Goal: Task Accomplishment & Management: Manage account settings

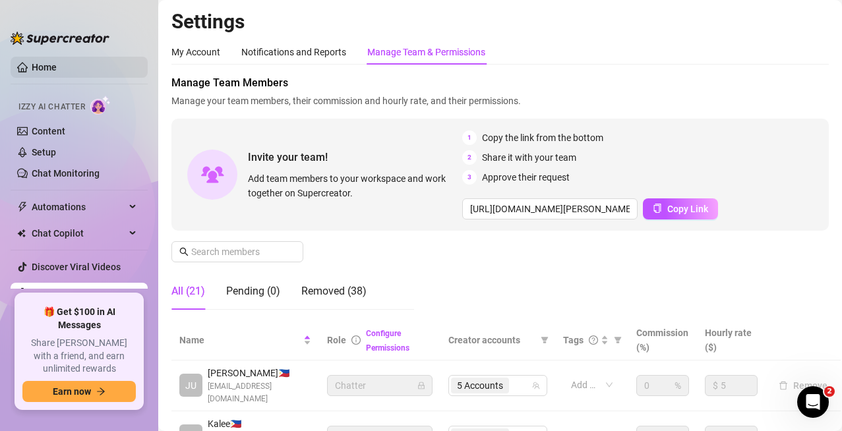
click at [32, 66] on link "Home" at bounding box center [44, 67] width 25 height 11
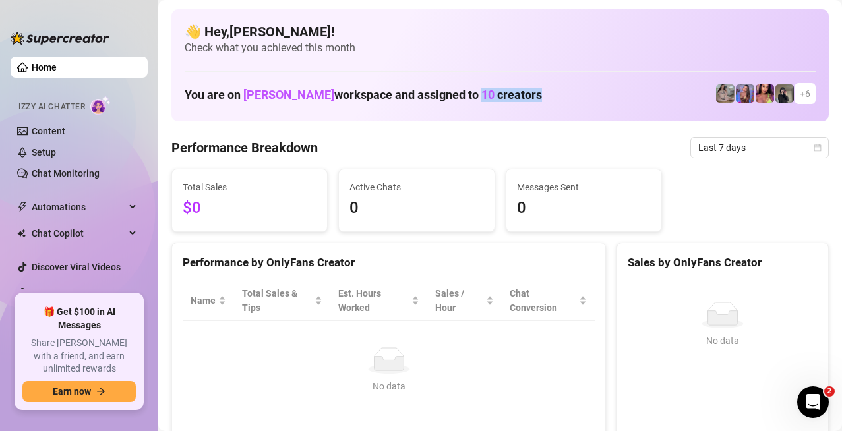
drag, startPoint x: 465, startPoint y: 89, endPoint x: 531, endPoint y: 95, distance: 66.2
click at [531, 95] on div "You are on [PERSON_NAME] workspace and assigned to 10 creators + 6" at bounding box center [500, 94] width 631 height 28
drag, startPoint x: 170, startPoint y: 148, endPoint x: 450, endPoint y: 126, distance: 280.3
click at [435, 158] on div "Performance Breakdown Last 7 days" at bounding box center [499, 147] width 657 height 21
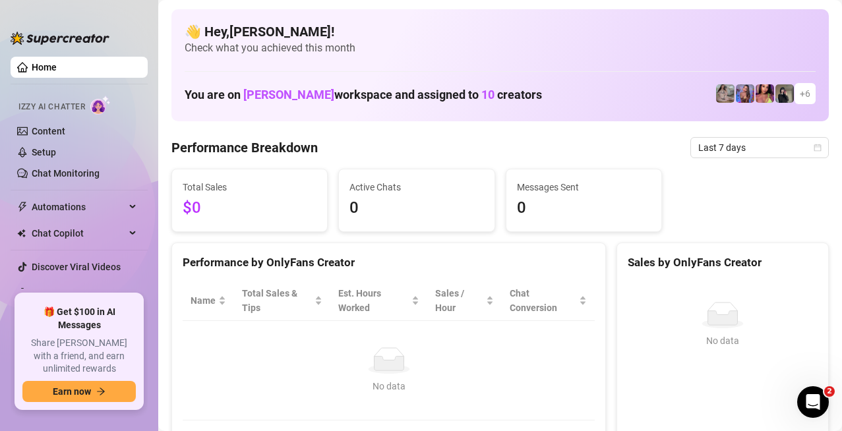
click at [435, 158] on div "Performance Breakdown Last 7 days" at bounding box center [499, 147] width 657 height 21
click at [548, 155] on span "Last 7 days" at bounding box center [759, 148] width 123 height 20
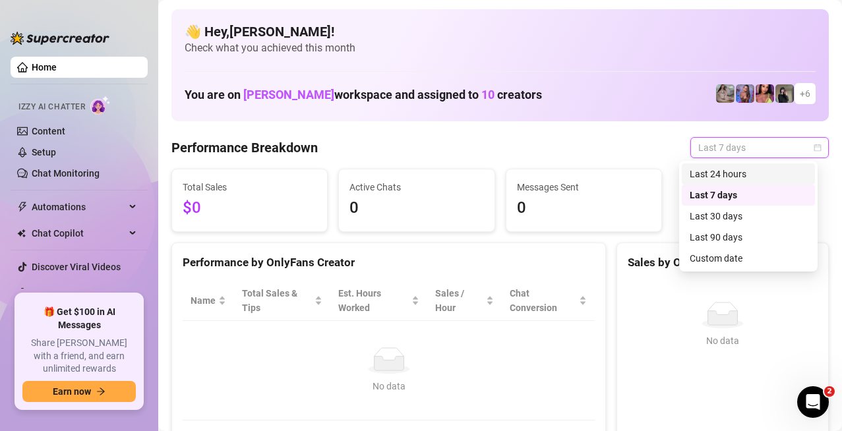
click at [548, 175] on div "Last 24 hours" at bounding box center [747, 174] width 117 height 15
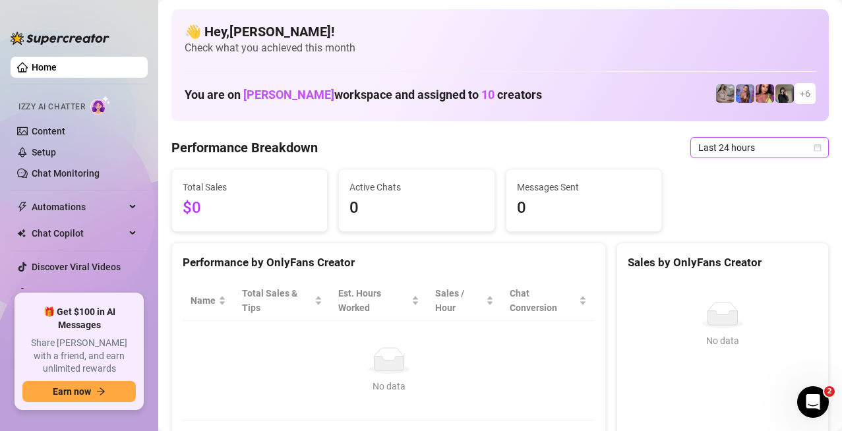
click at [548, 156] on span "Last 24 hours" at bounding box center [759, 148] width 123 height 20
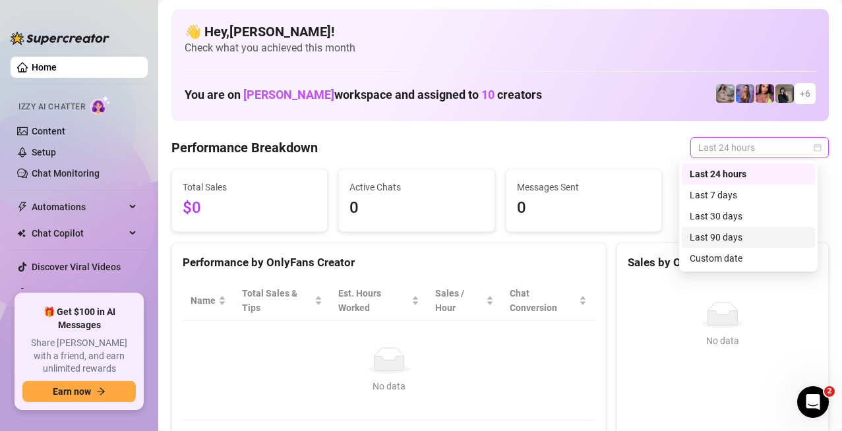
click at [548, 234] on div "Last 90 days" at bounding box center [747, 237] width 117 height 15
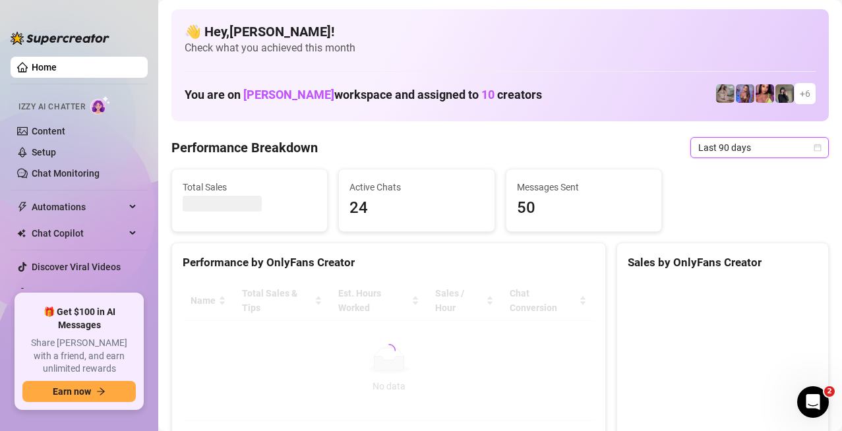
click at [548, 141] on span "Last 90 days" at bounding box center [759, 148] width 123 height 20
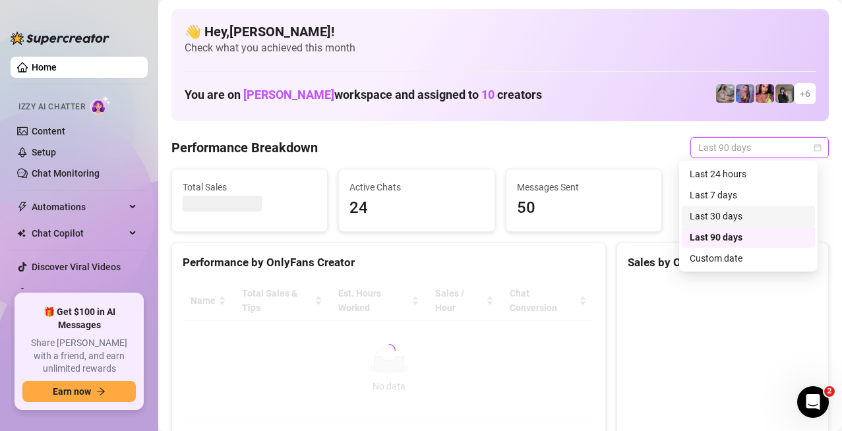
click at [548, 206] on div "Last 30 days" at bounding box center [748, 216] width 133 height 21
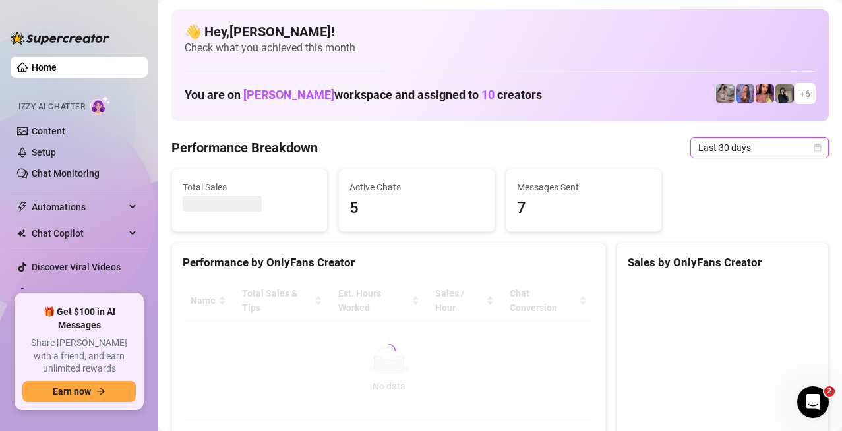
click at [548, 150] on span "Last 30 days" at bounding box center [759, 148] width 123 height 20
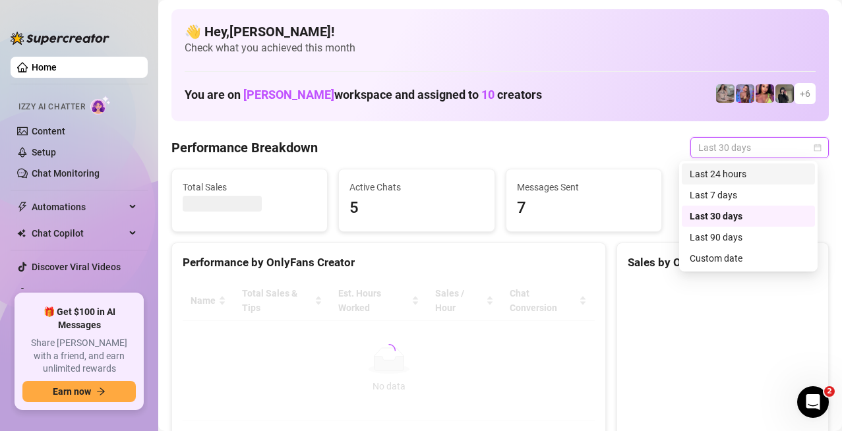
click at [548, 175] on div "Last 24 hours" at bounding box center [747, 174] width 117 height 15
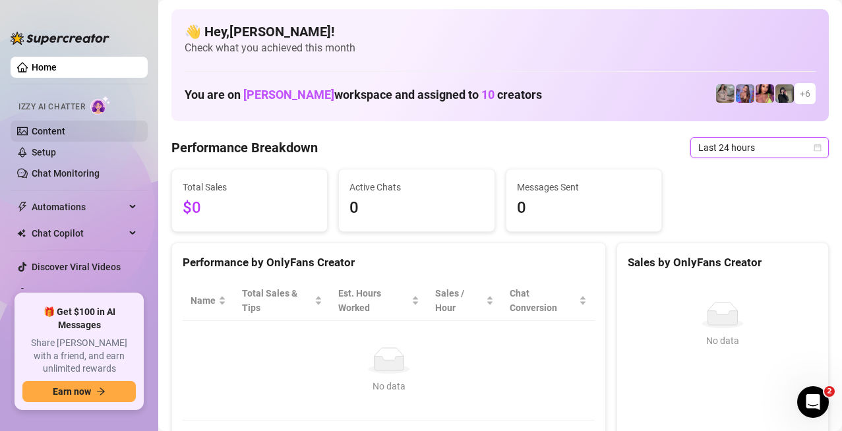
click at [65, 126] on link "Content" at bounding box center [49, 131] width 34 height 11
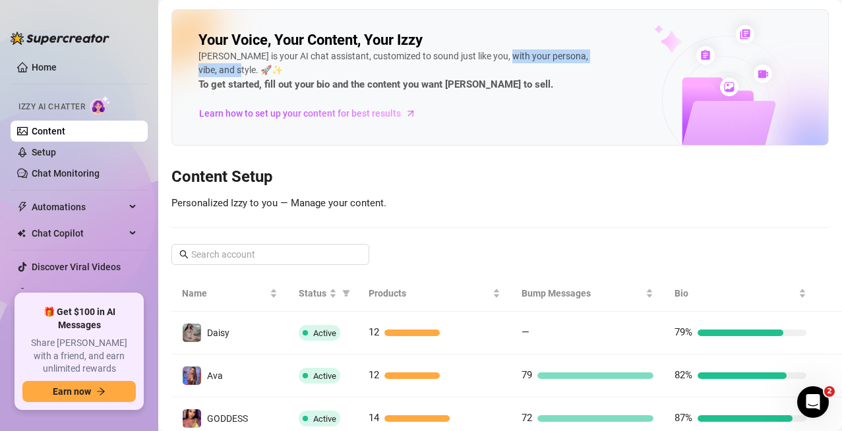
drag, startPoint x: 497, startPoint y: 59, endPoint x: 584, endPoint y: 71, distance: 87.9
click at [548, 71] on div "[PERSON_NAME] is your AI chat assistant, customized to sound just like you, wit…" at bounding box center [395, 71] width 395 height 44
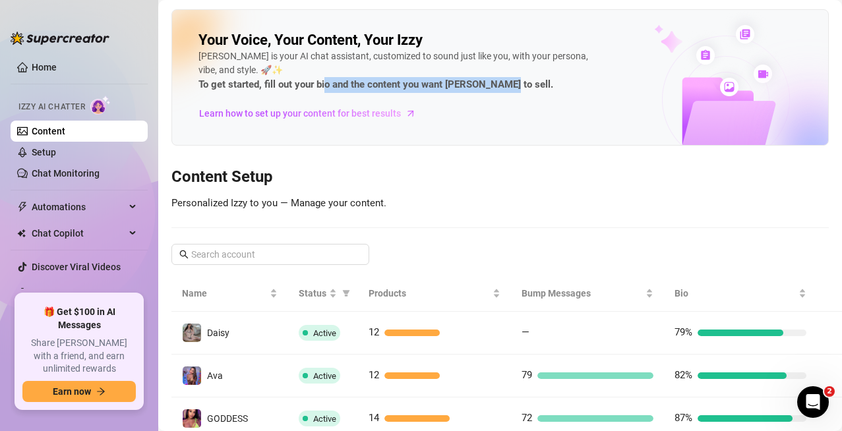
drag, startPoint x: 326, startPoint y: 85, endPoint x: 503, endPoint y: 86, distance: 176.7
click at [503, 86] on span "To get started, fill out your bio and the content you want [PERSON_NAME] to sel…" at bounding box center [395, 85] width 395 height 16
click at [56, 153] on link "Setup" at bounding box center [44, 152] width 24 height 11
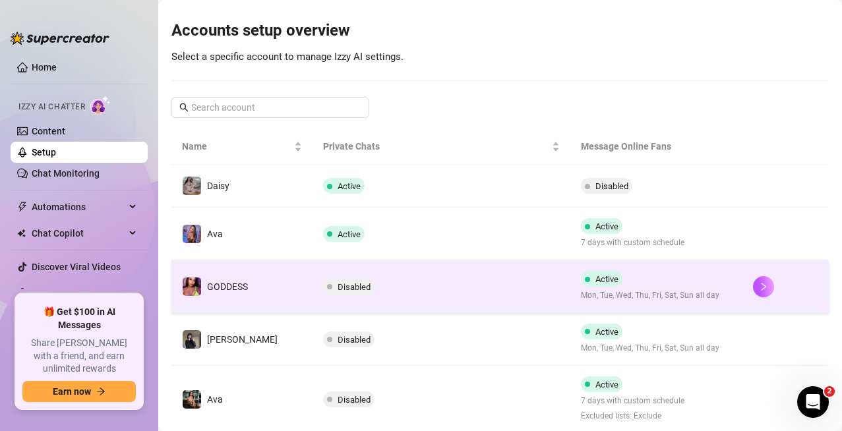
scroll to position [132, 0]
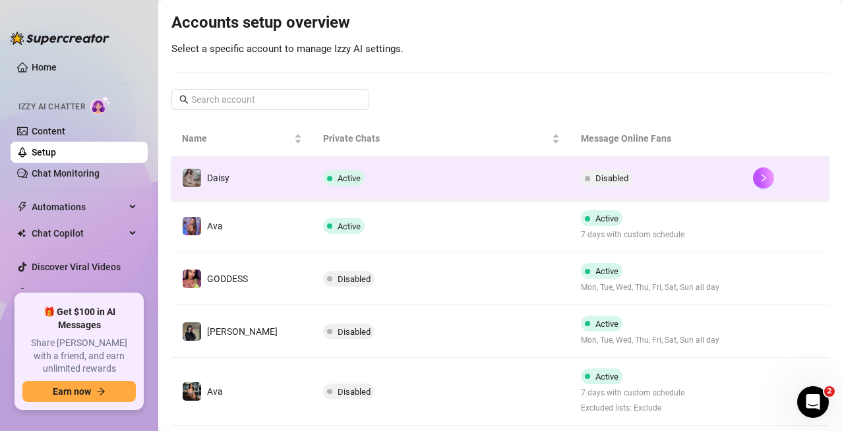
click at [548, 177] on span "Disabled" at bounding box center [611, 178] width 33 height 10
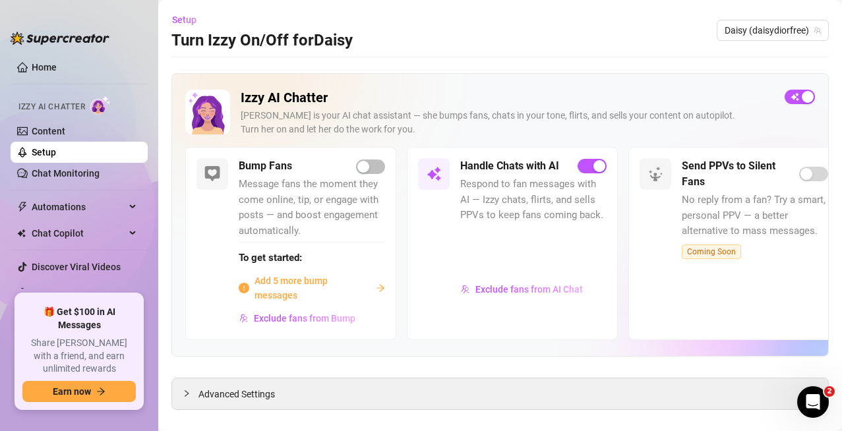
click at [85, 55] on ul "Home Izzy AI Chatter Content Setup Chat Monitoring Automations Chat Copilot Dis…" at bounding box center [79, 169] width 137 height 237
click at [57, 68] on link "Home" at bounding box center [44, 67] width 25 height 11
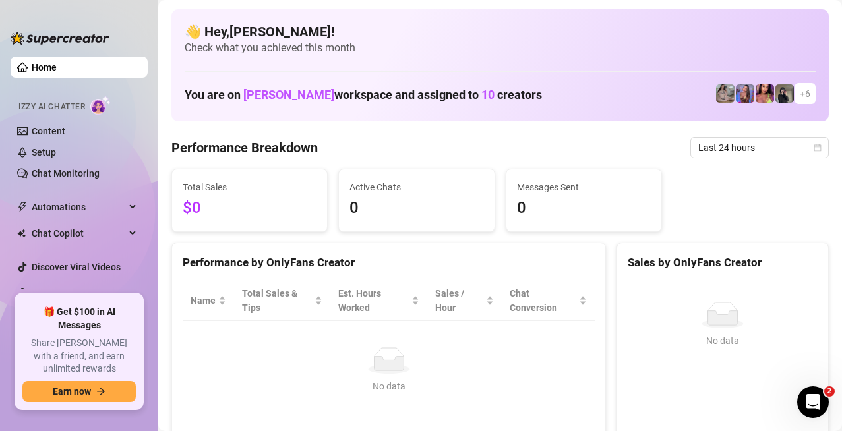
click at [51, 20] on div at bounding box center [60, 32] width 99 height 40
click at [56, 149] on link "Setup" at bounding box center [44, 152] width 24 height 11
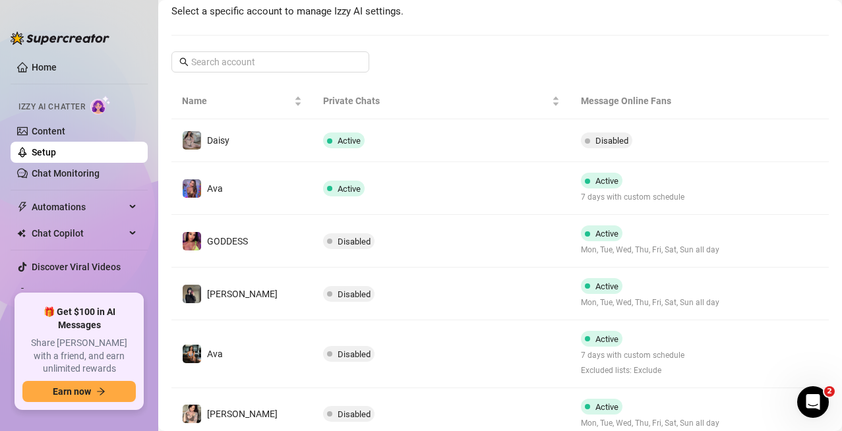
scroll to position [198, 0]
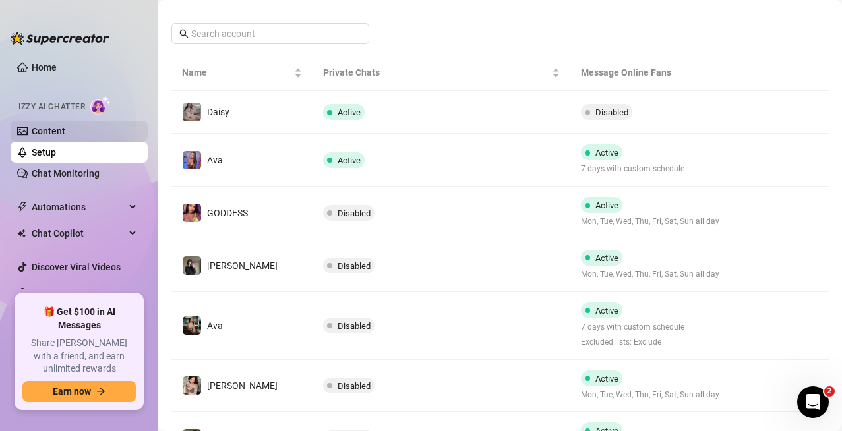
click at [65, 136] on link "Content" at bounding box center [49, 131] width 34 height 11
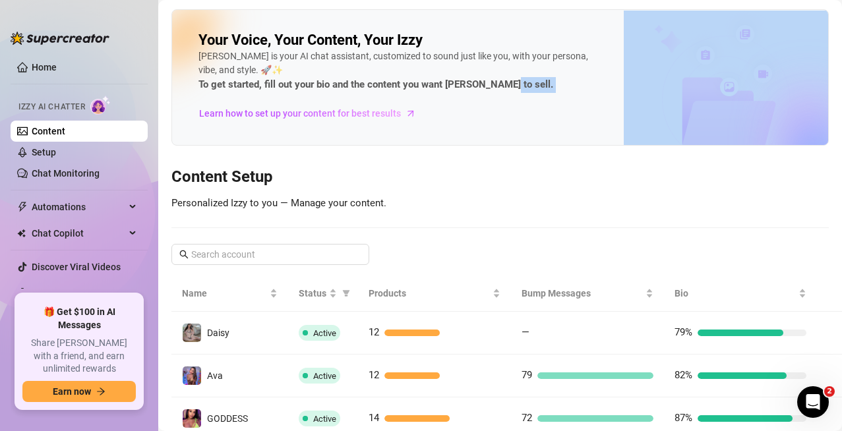
drag, startPoint x: 192, startPoint y: 38, endPoint x: 571, endPoint y: 89, distance: 382.4
click at [548, 89] on div "Your Voice, Your Content, Your [PERSON_NAME] is your AI chat assistant, customi…" at bounding box center [499, 77] width 657 height 136
click at [548, 82] on span "To get started, fill out your bio and the content you want [PERSON_NAME] to sel…" at bounding box center [395, 85] width 395 height 16
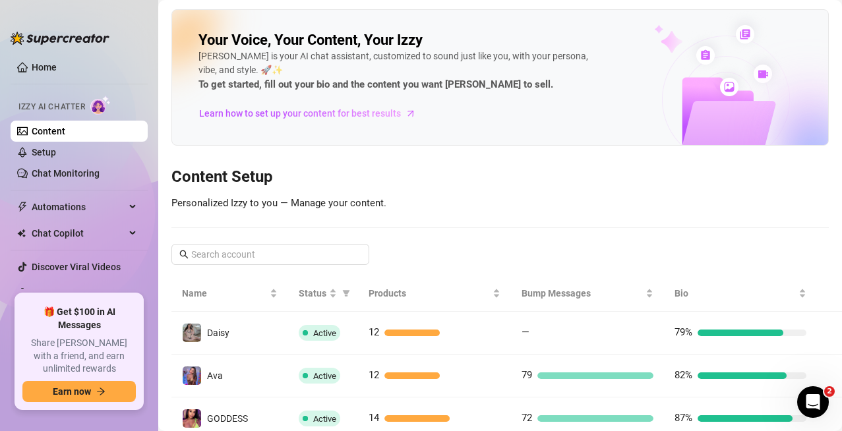
click at [254, 32] on h2 "Your Voice, Your Content, Your Izzy" at bounding box center [310, 40] width 224 height 18
click at [53, 153] on link "Setup" at bounding box center [44, 152] width 24 height 11
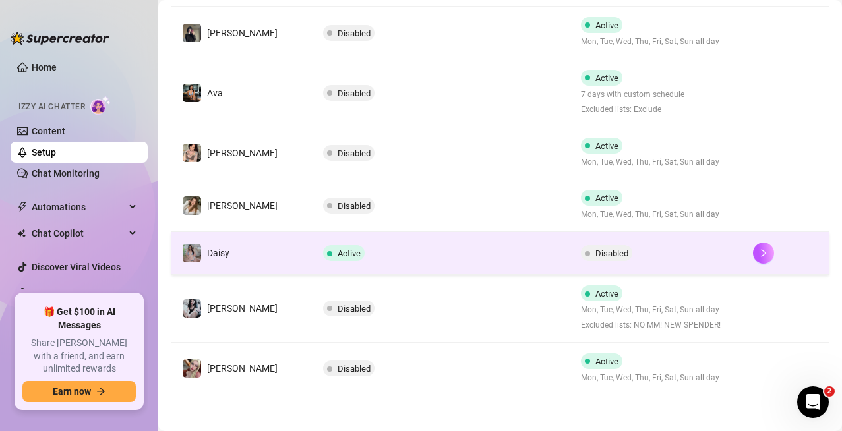
scroll to position [434, 0]
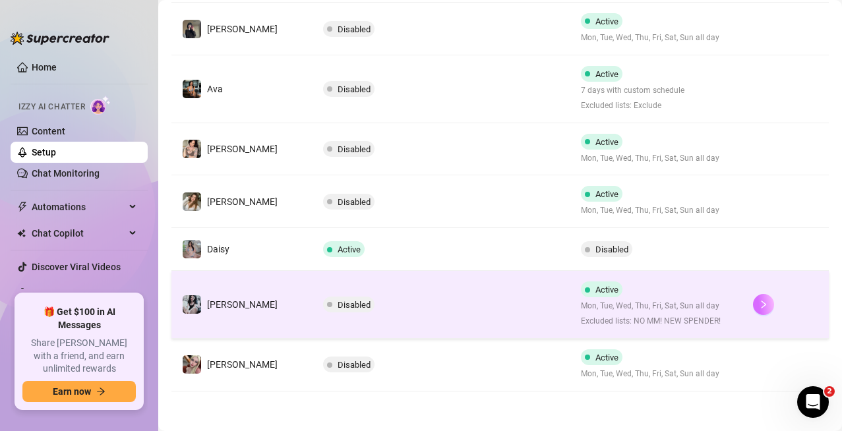
click at [548, 305] on icon "right" at bounding box center [763, 304] width 9 height 9
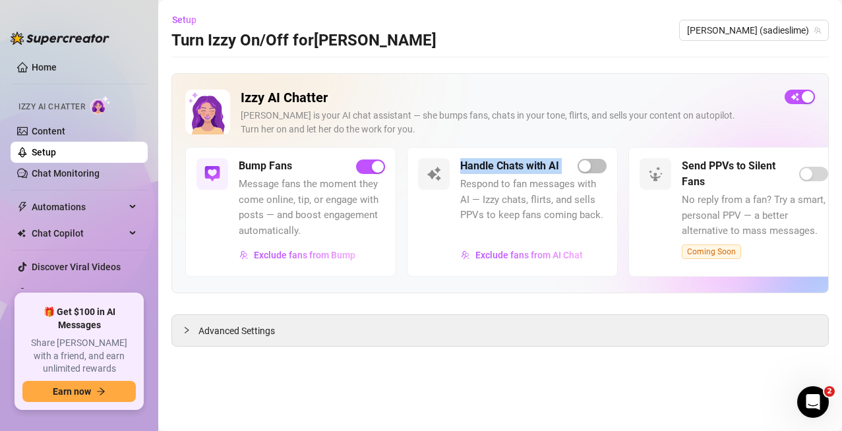
drag, startPoint x: 457, startPoint y: 168, endPoint x: 570, endPoint y: 163, distance: 112.2
click at [548, 163] on div "Handle Chats with AI Respond to fan messages with AI — Izzy chats, flirts, and …" at bounding box center [512, 211] width 211 height 129
click at [548, 167] on div "button" at bounding box center [585, 166] width 12 height 12
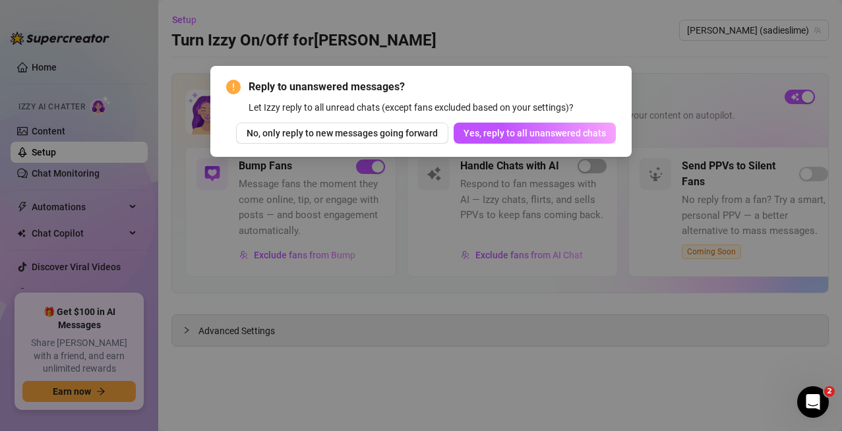
click at [520, 212] on div "Reply to unanswered messages? Let Izzy reply to all unread chats (except fans e…" at bounding box center [421, 215] width 842 height 431
drag, startPoint x: 301, startPoint y: 85, endPoint x: 403, endPoint y: 85, distance: 102.2
click at [403, 85] on span "Reply to unanswered messages?" at bounding box center [432, 87] width 367 height 16
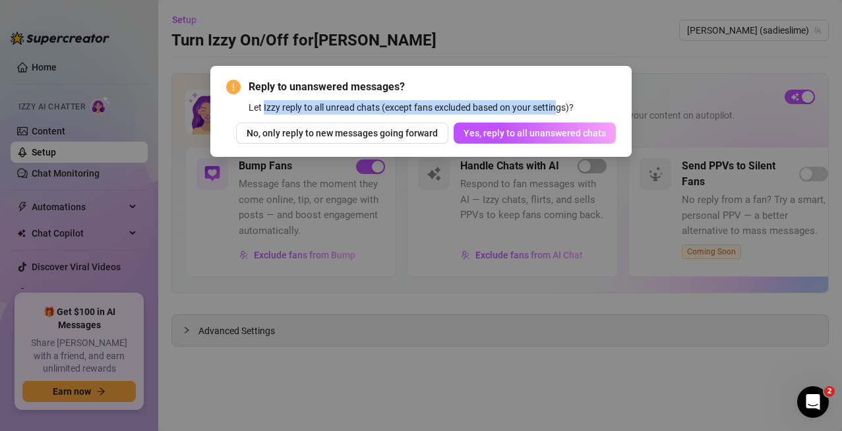
drag, startPoint x: 268, startPoint y: 107, endPoint x: 560, endPoint y: 102, distance: 291.4
click at [548, 103] on div "Let Izzy reply to all unread chats (except fans excluded based on your settings…" at bounding box center [432, 107] width 367 height 15
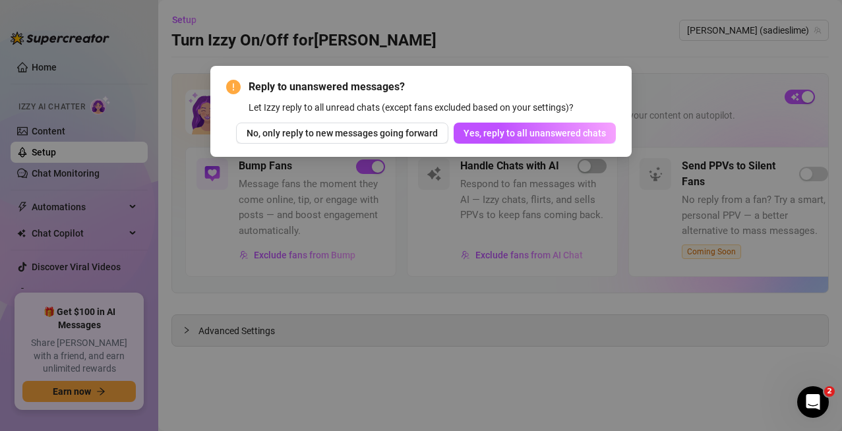
click at [544, 230] on div "Reply to unanswered messages? Let Izzy reply to all unread chats (except fans e…" at bounding box center [421, 215] width 842 height 431
click at [548, 132] on span "Yes, reply to all unanswered chats" at bounding box center [534, 133] width 142 height 11
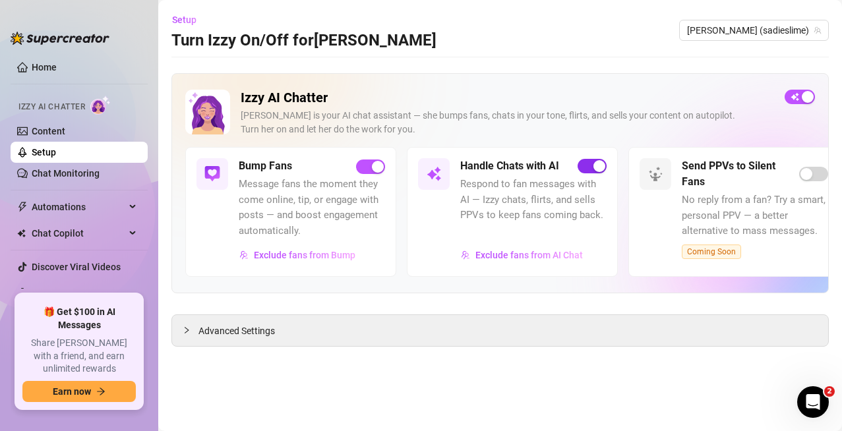
click at [548, 164] on div "button" at bounding box center [599, 166] width 12 height 12
click at [56, 148] on link "Setup" at bounding box center [44, 152] width 24 height 11
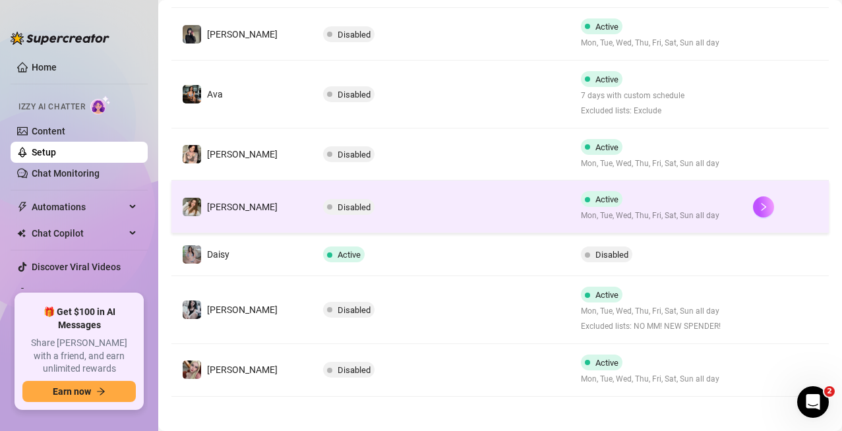
scroll to position [434, 0]
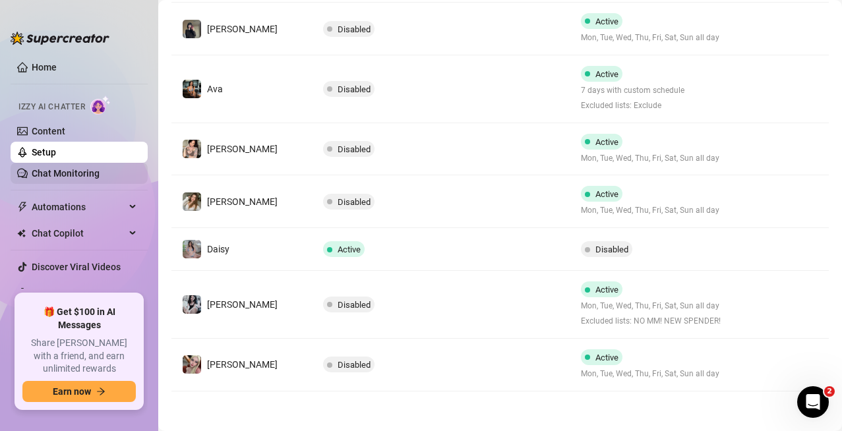
click at [64, 173] on link "Chat Monitoring" at bounding box center [66, 173] width 68 height 11
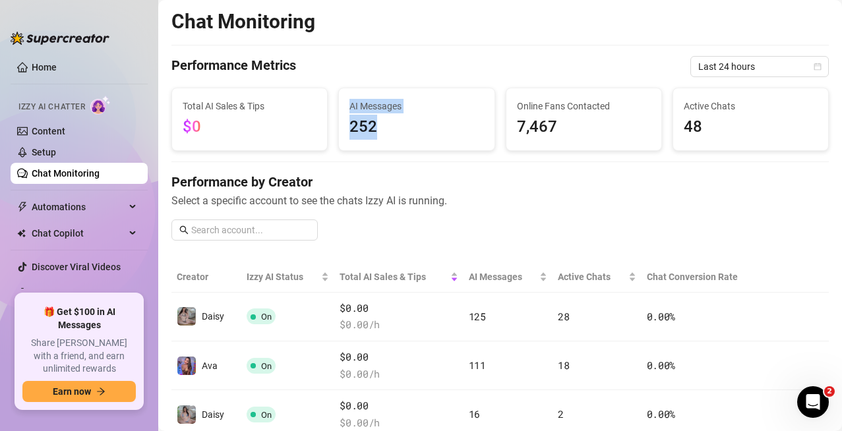
drag, startPoint x: 346, startPoint y: 103, endPoint x: 386, endPoint y: 132, distance: 49.2
click at [386, 132] on div "AI Messages 252" at bounding box center [416, 119] width 155 height 62
click at [500, 105] on div "Online Fans Contacted 7,467" at bounding box center [583, 119] width 167 height 63
drag, startPoint x: 525, startPoint y: 105, endPoint x: 599, endPoint y: 127, distance: 77.6
click at [548, 127] on div "Online Fans Contacted 7,467" at bounding box center [584, 119] width 134 height 41
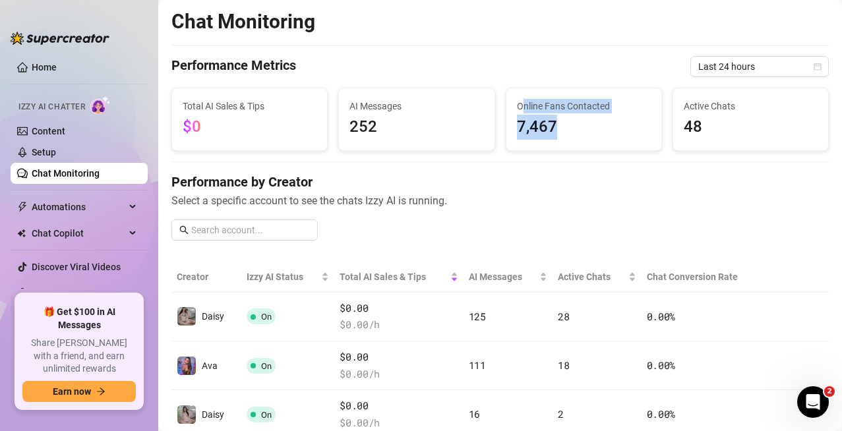
click at [540, 103] on span "Online Fans Contacted" at bounding box center [584, 106] width 134 height 15
click at [548, 68] on span "Last 24 hours" at bounding box center [759, 67] width 123 height 20
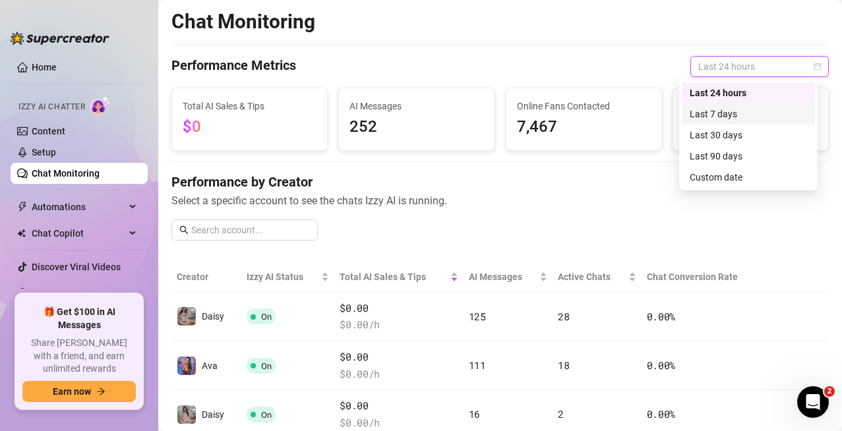
click at [548, 117] on div "Last 7 days" at bounding box center [747, 114] width 117 height 15
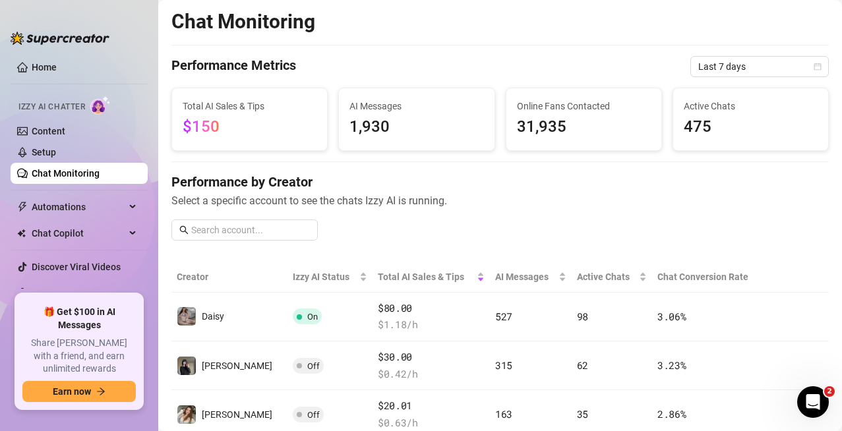
click at [385, 125] on span "1,930" at bounding box center [416, 127] width 134 height 25
drag, startPoint x: 237, startPoint y: 131, endPoint x: 178, endPoint y: 88, distance: 73.2
click at [178, 88] on div "Total AI Sales & Tips $150" at bounding box center [249, 119] width 155 height 62
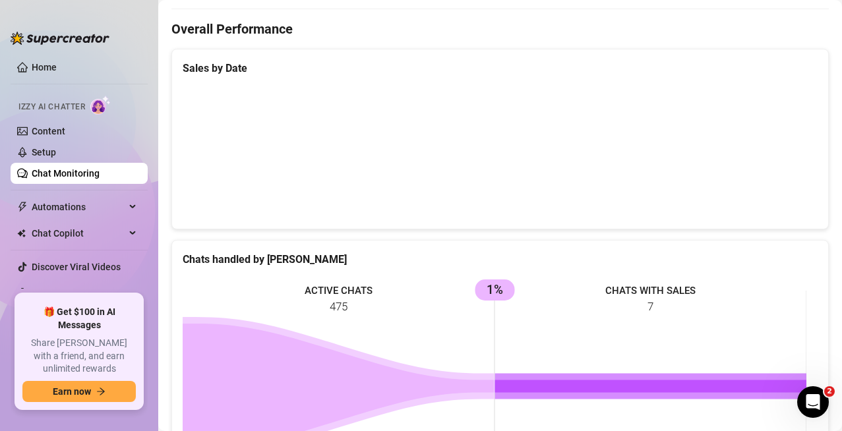
scroll to position [725, 0]
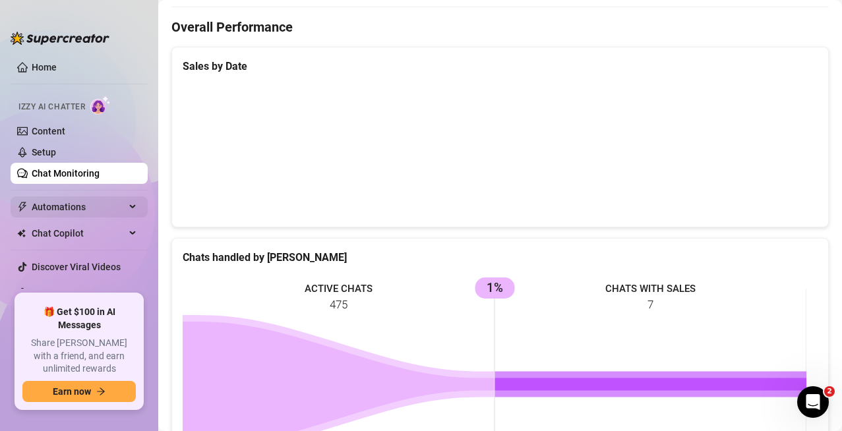
click at [64, 210] on span "Automations" at bounding box center [79, 206] width 94 height 21
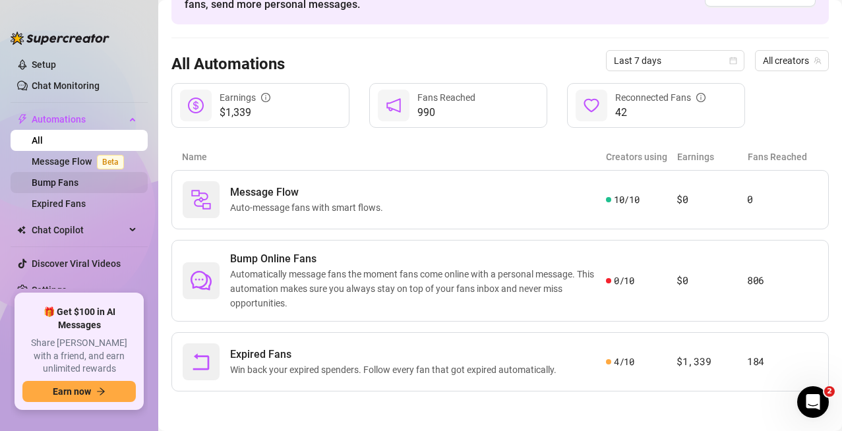
scroll to position [92, 0]
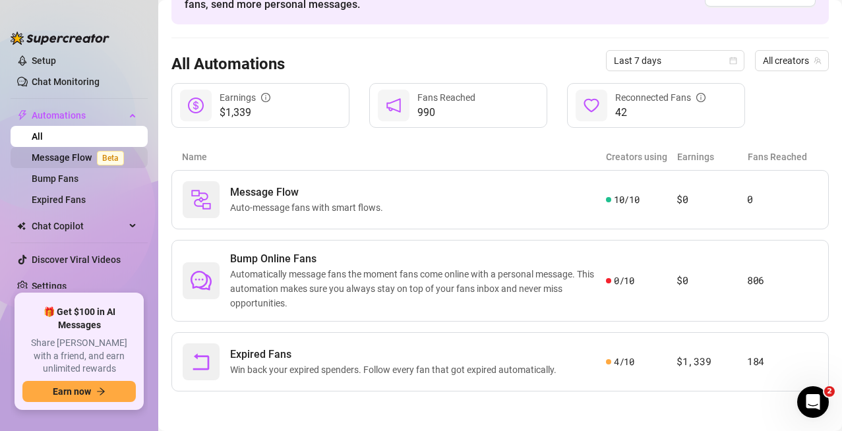
click at [74, 153] on link "Message Flow Beta" at bounding box center [81, 157] width 98 height 11
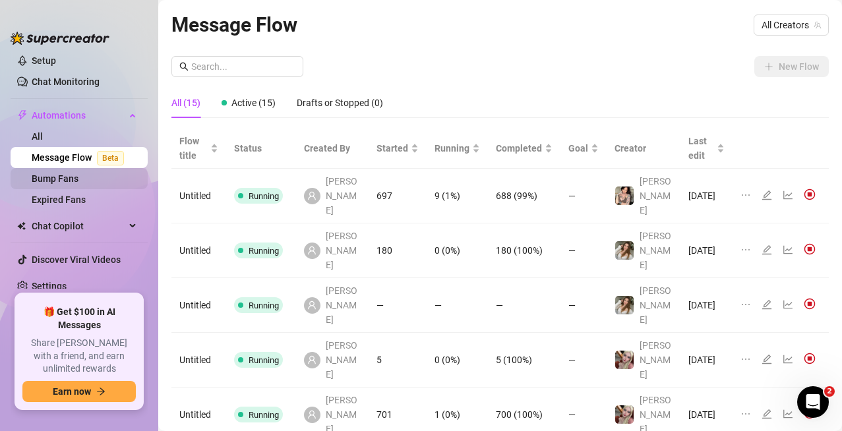
click at [55, 177] on link "Bump Fans" at bounding box center [55, 178] width 47 height 11
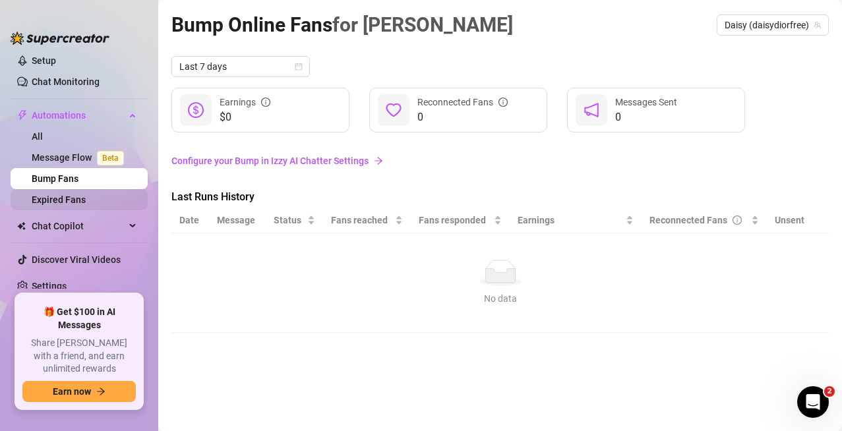
click at [86, 197] on link "Expired Fans" at bounding box center [59, 199] width 54 height 11
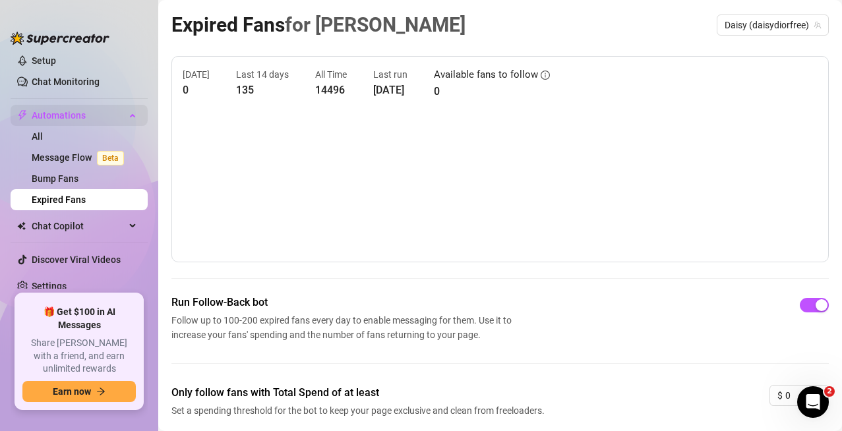
click at [128, 116] on div "Automations" at bounding box center [79, 115] width 137 height 21
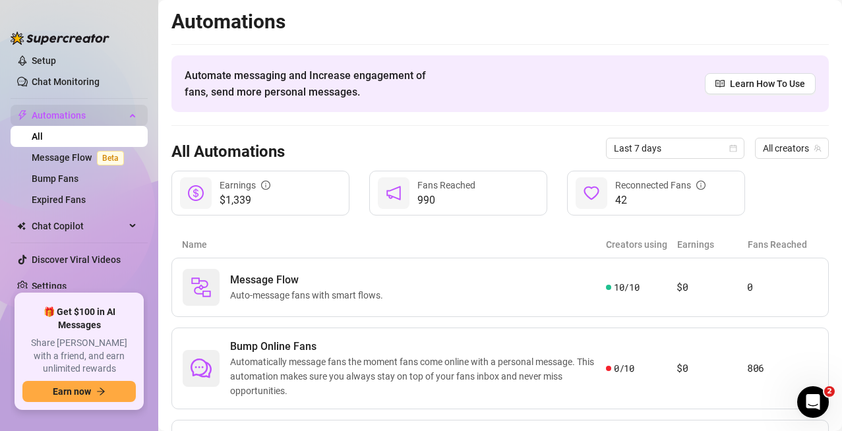
click at [124, 111] on div "Automations" at bounding box center [79, 115] width 137 height 21
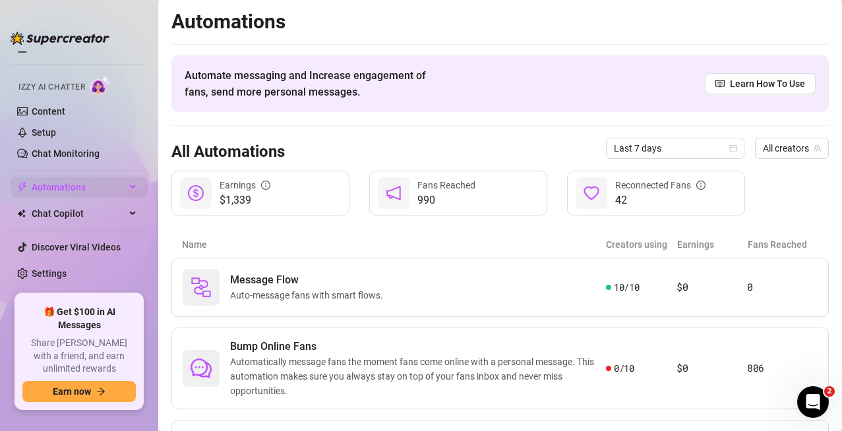
scroll to position [8, 0]
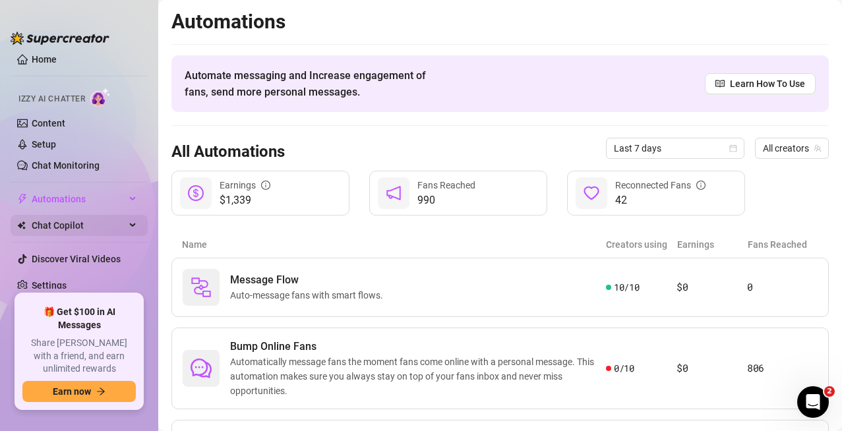
click at [116, 225] on div "Chat Copilot" at bounding box center [79, 225] width 137 height 21
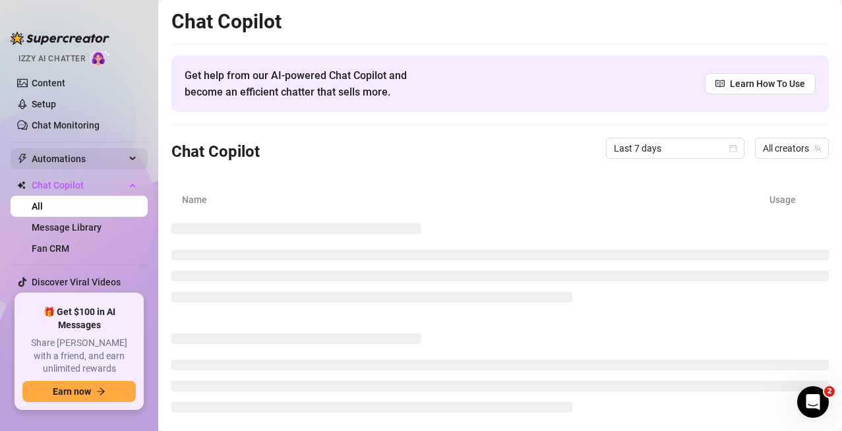
scroll to position [71, 0]
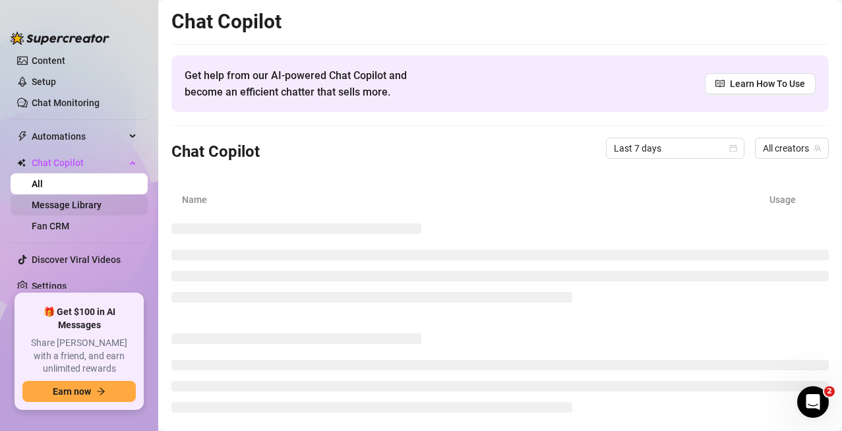
click at [102, 208] on link "Message Library" at bounding box center [67, 205] width 70 height 11
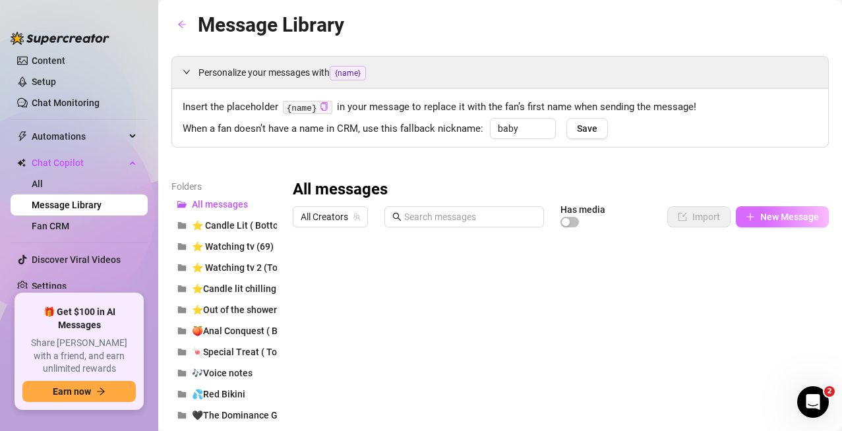
click at [548, 216] on span "New Message" at bounding box center [789, 217] width 59 height 11
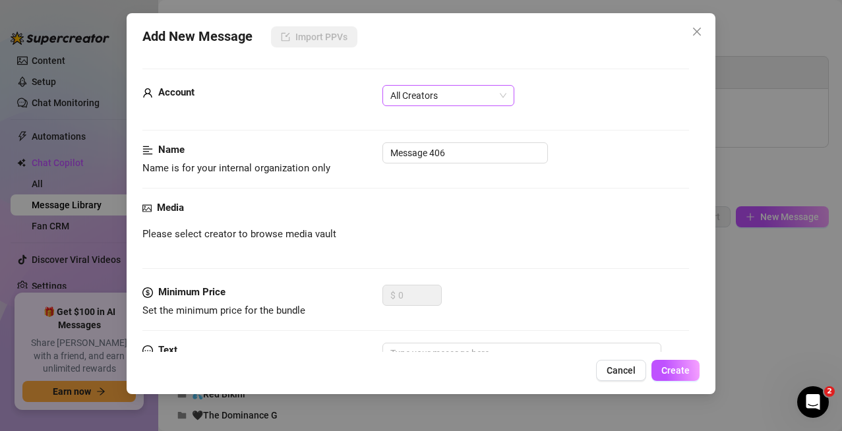
click at [473, 89] on span "All Creators" at bounding box center [448, 96] width 116 height 20
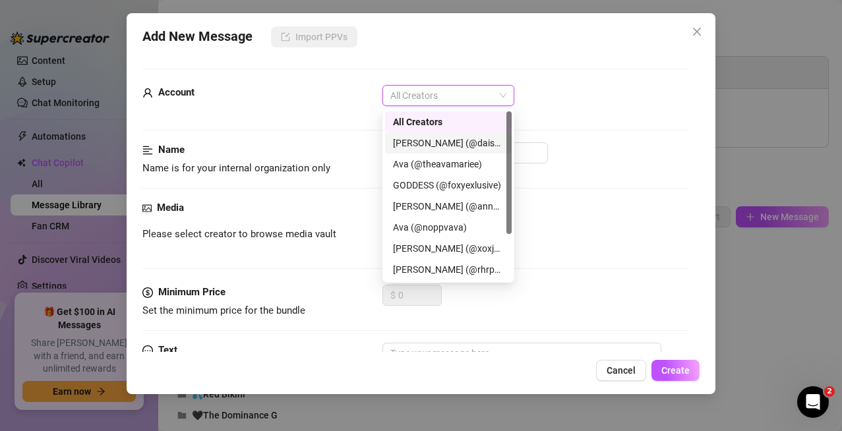
click at [269, 112] on div "Account All Creators" at bounding box center [415, 101] width 547 height 33
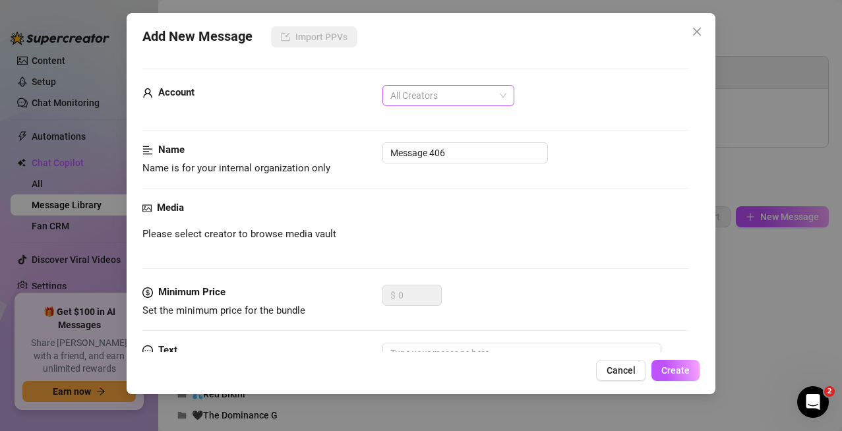
click at [454, 103] on span "All Creators" at bounding box center [448, 96] width 116 height 20
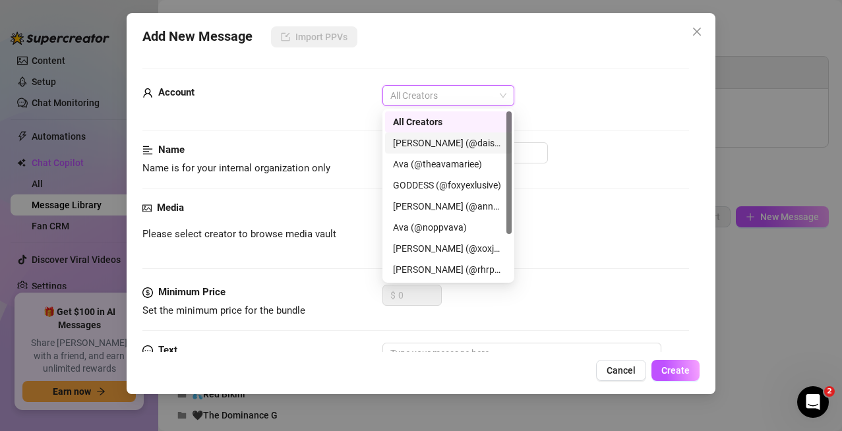
click at [459, 142] on div "[PERSON_NAME] (@daisydiorfree)" at bounding box center [448, 143] width 111 height 15
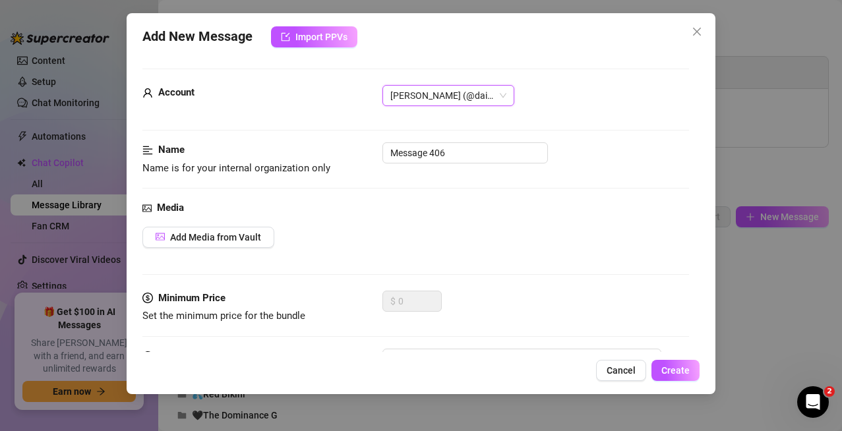
click at [504, 88] on span "[PERSON_NAME] (@daisydiorfree)" at bounding box center [448, 96] width 116 height 20
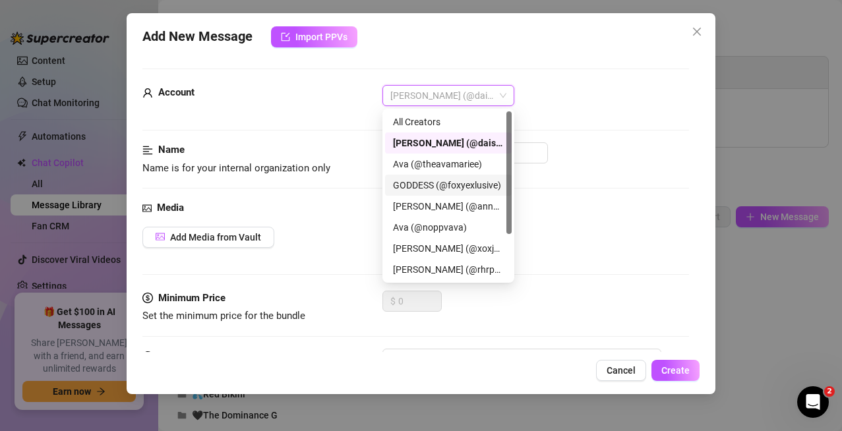
click at [480, 190] on div "GODDESS (@foxyexlusive)" at bounding box center [448, 185] width 111 height 15
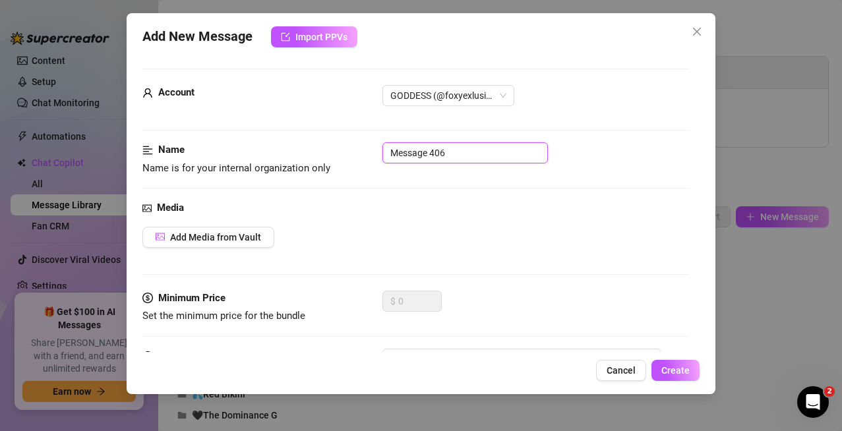
drag, startPoint x: 486, startPoint y: 154, endPoint x: 385, endPoint y: 154, distance: 101.5
click at [385, 154] on input "Message 406" at bounding box center [464, 152] width 165 height 21
type input "Sexting Set: Lushious Mama"
click at [548, 374] on span "Cancel" at bounding box center [620, 370] width 29 height 11
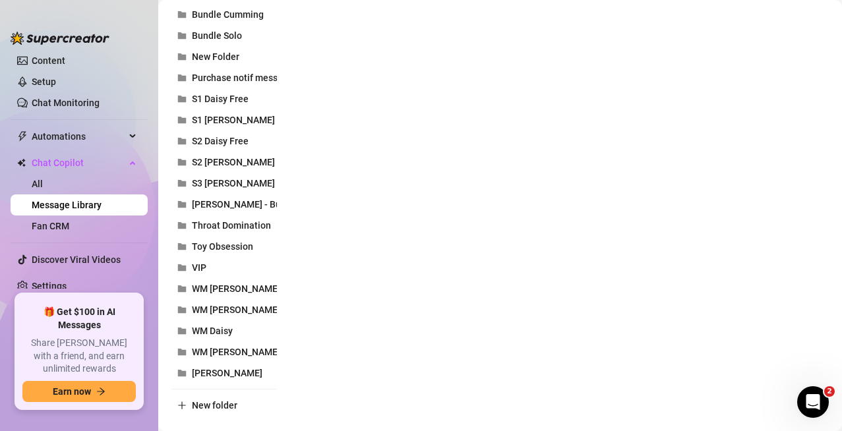
scroll to position [615, 0]
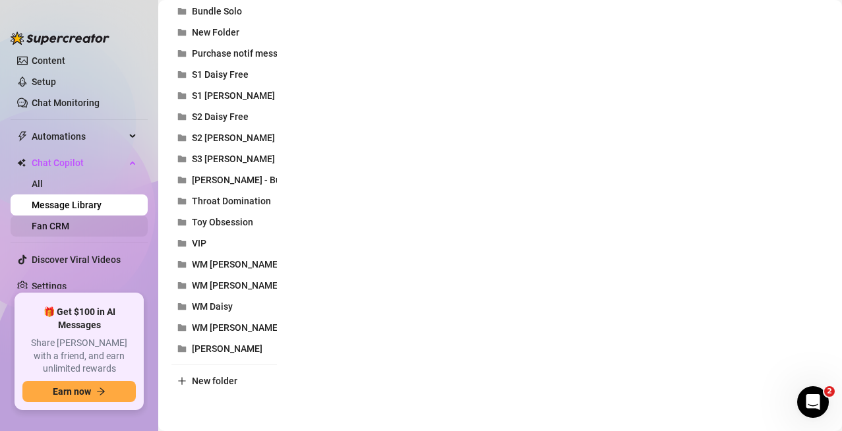
click at [69, 224] on link "Fan CRM" at bounding box center [51, 226] width 38 height 11
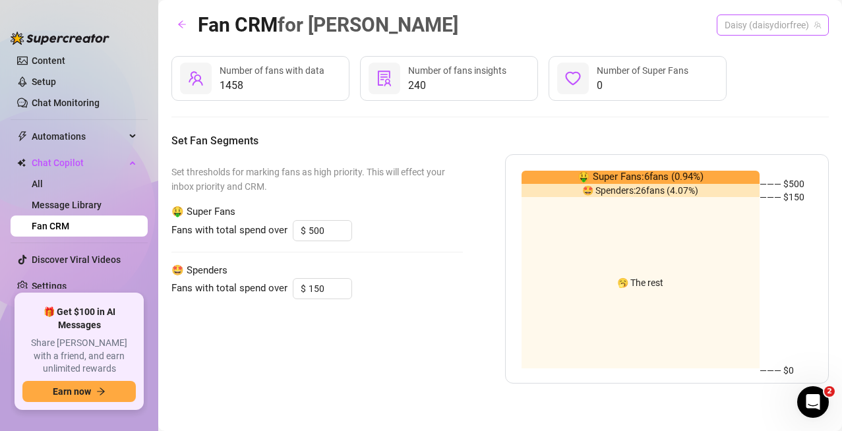
click at [548, 21] on span "Daisy (daisydiorfree)" at bounding box center [772, 25] width 96 height 20
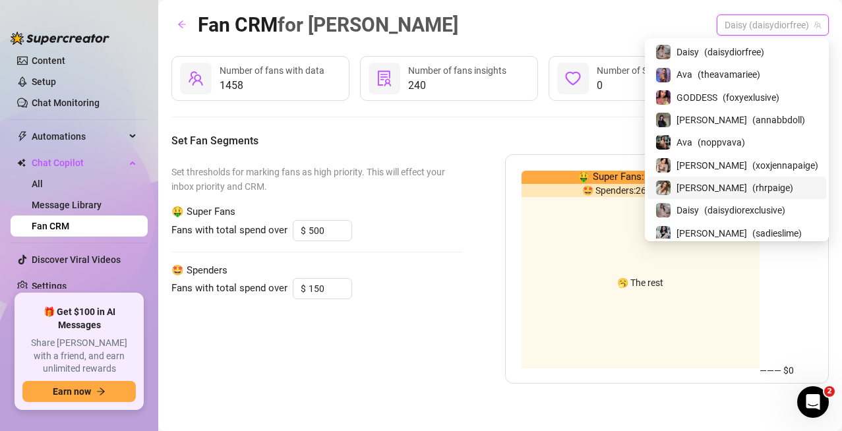
scroll to position [26, 0]
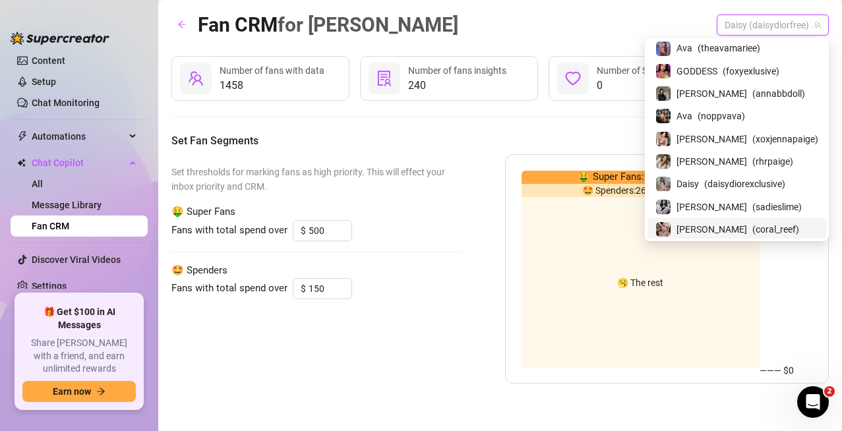
click at [548, 235] on div "[PERSON_NAME] ( coral_reef )" at bounding box center [736, 229] width 163 height 16
type input "50"
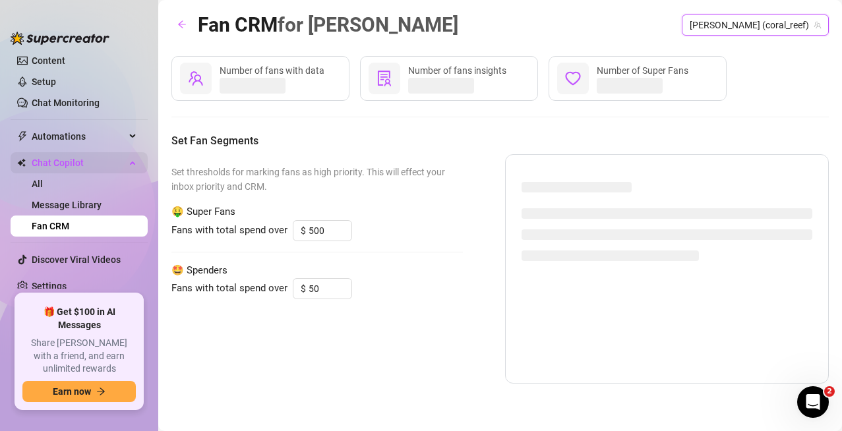
click at [115, 164] on div "Chat Copilot" at bounding box center [79, 162] width 137 height 21
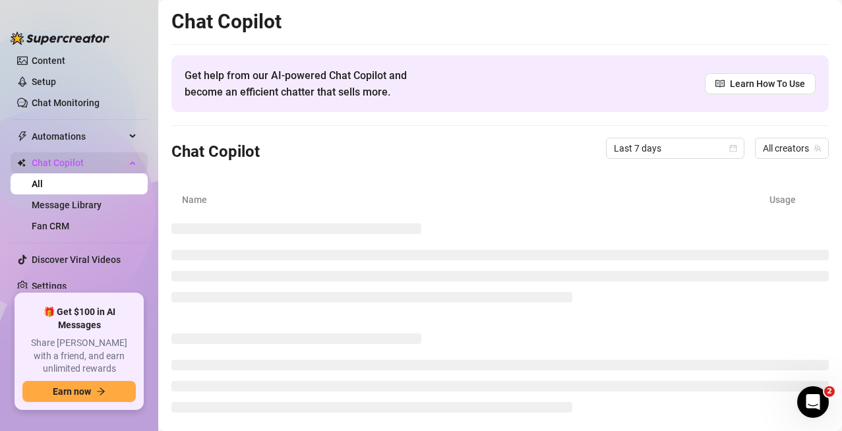
click at [120, 155] on div "Chat Copilot" at bounding box center [79, 162] width 137 height 21
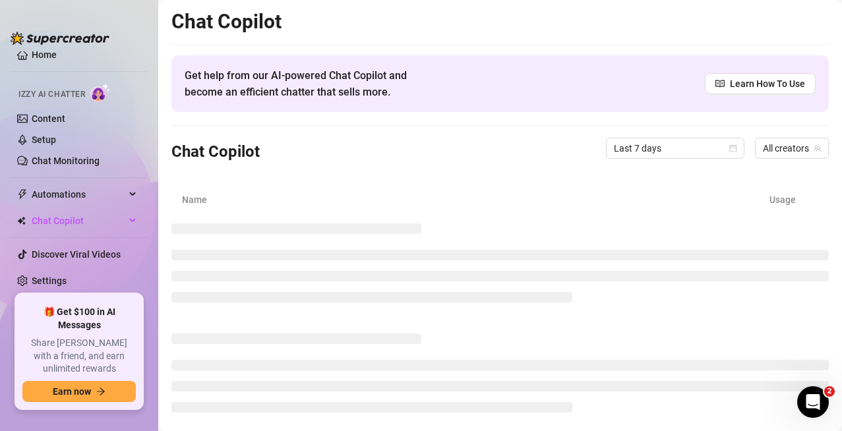
scroll to position [8, 0]
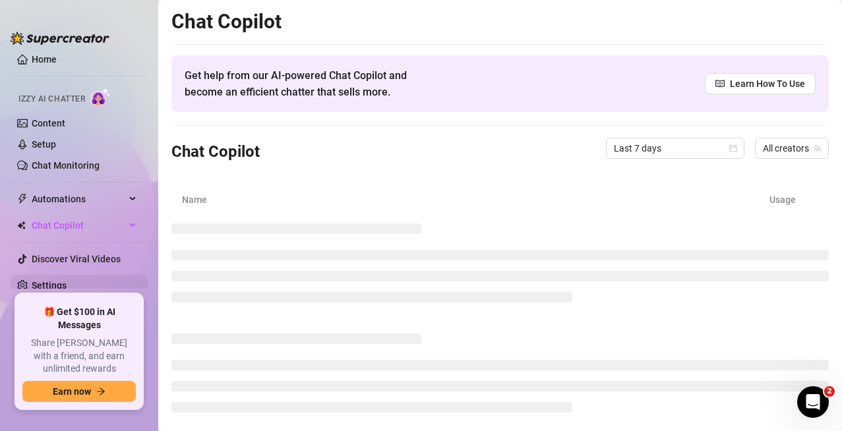
click at [67, 290] on link "Settings" at bounding box center [49, 285] width 35 height 11
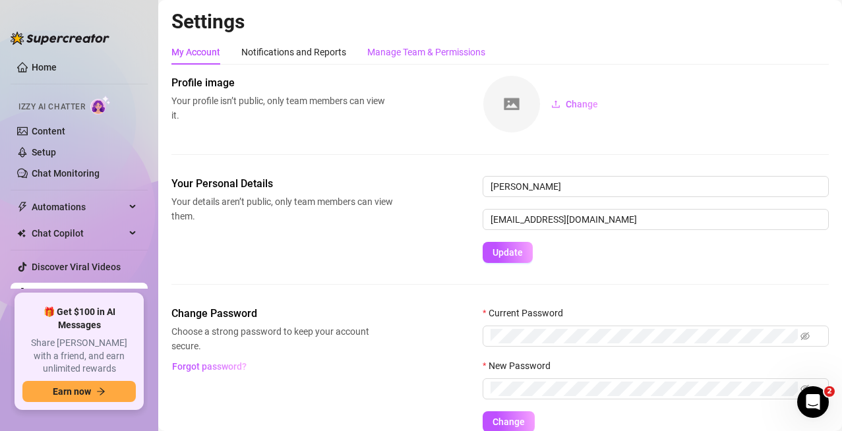
click at [425, 53] on div "Manage Team & Permissions" at bounding box center [426, 52] width 118 height 15
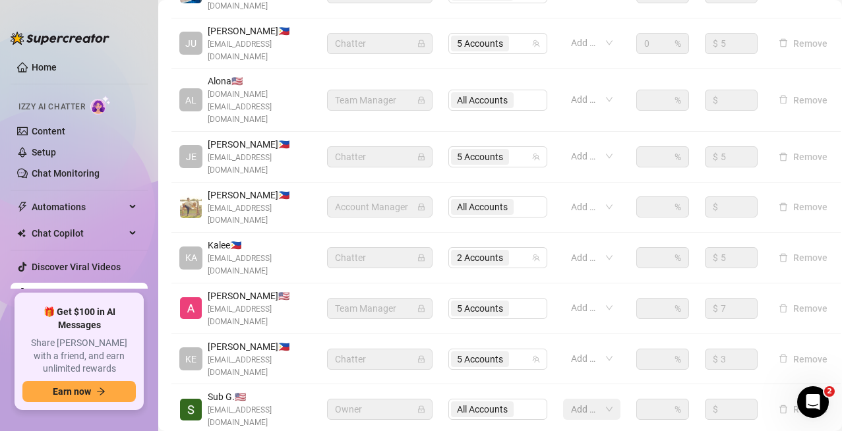
scroll to position [415, 0]
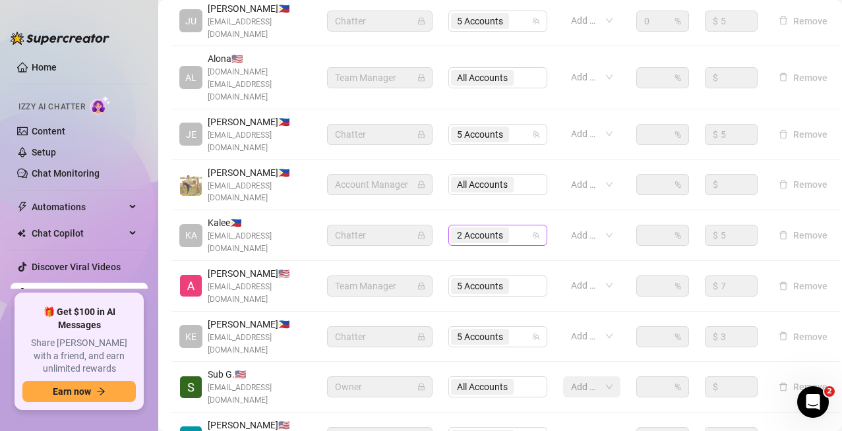
click at [513, 227] on input "search" at bounding box center [513, 235] width 3 height 16
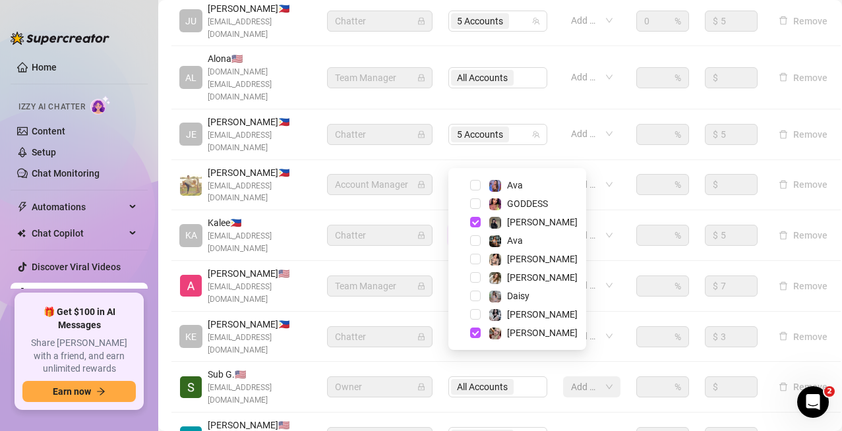
click at [272, 266] on span "[PERSON_NAME] 🇺🇸" at bounding box center [259, 273] width 103 height 15
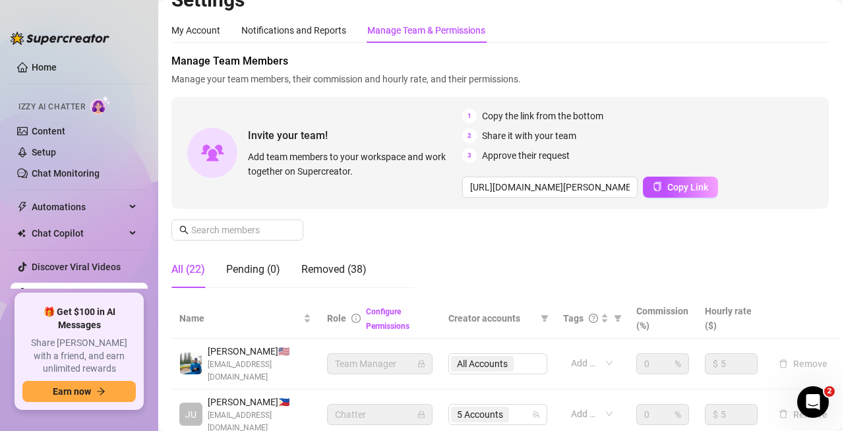
scroll to position [0, 0]
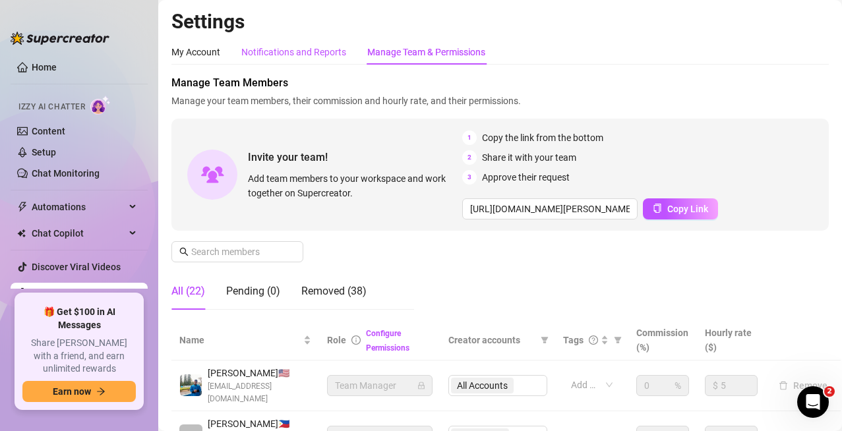
click at [291, 56] on div "Notifications and Reports" at bounding box center [293, 52] width 105 height 15
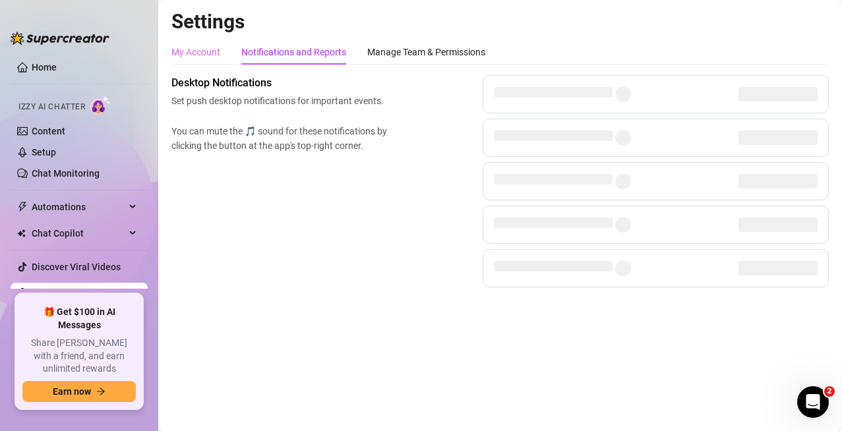
click at [196, 62] on div "My Account" at bounding box center [195, 52] width 49 height 25
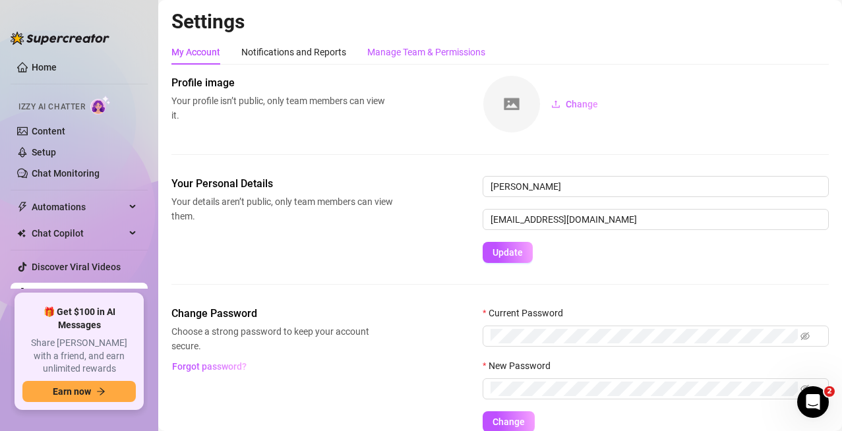
click at [410, 56] on div "Manage Team & Permissions" at bounding box center [426, 52] width 118 height 15
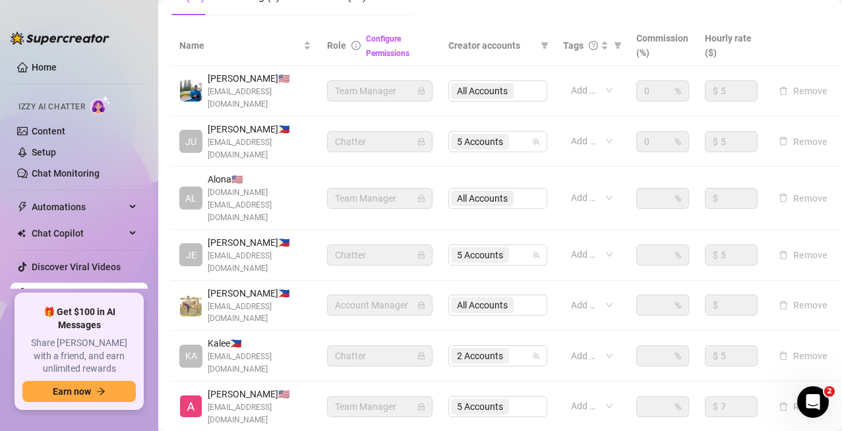
scroll to position [229, 0]
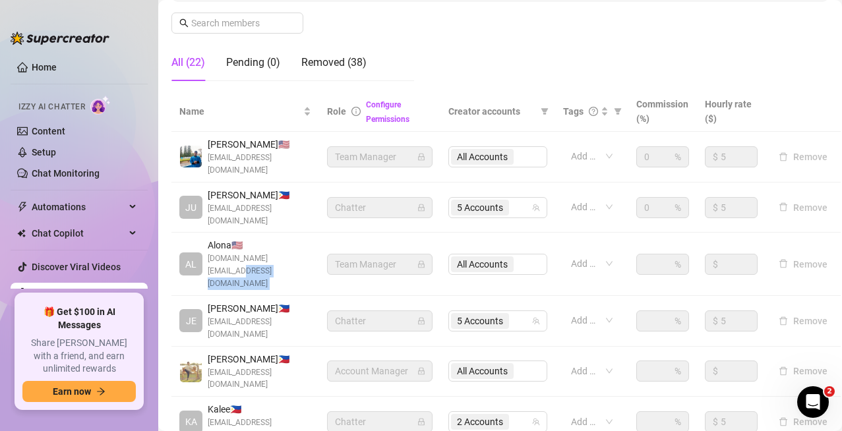
drag, startPoint x: 309, startPoint y: 226, endPoint x: 527, endPoint y: 220, distance: 218.3
click at [527, 233] on tr "AL Alona 🇺🇸 [DOMAIN_NAME][EMAIL_ADDRESS][DOMAIN_NAME] Team Manager All Accounts…" at bounding box center [505, 264] width 669 height 63
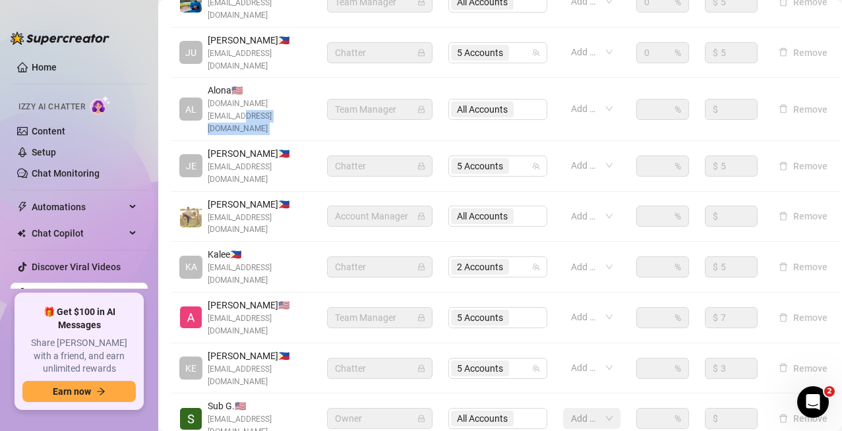
scroll to position [361, 0]
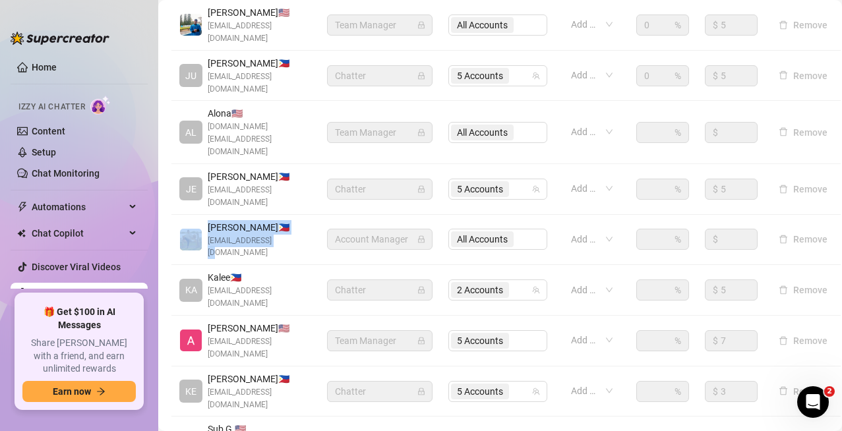
drag, startPoint x: 202, startPoint y: 164, endPoint x: 287, endPoint y: 177, distance: 85.9
click at [287, 220] on div "[PERSON_NAME] 🇵🇭 [EMAIL_ADDRESS][DOMAIN_NAME]" at bounding box center [245, 240] width 132 height 40
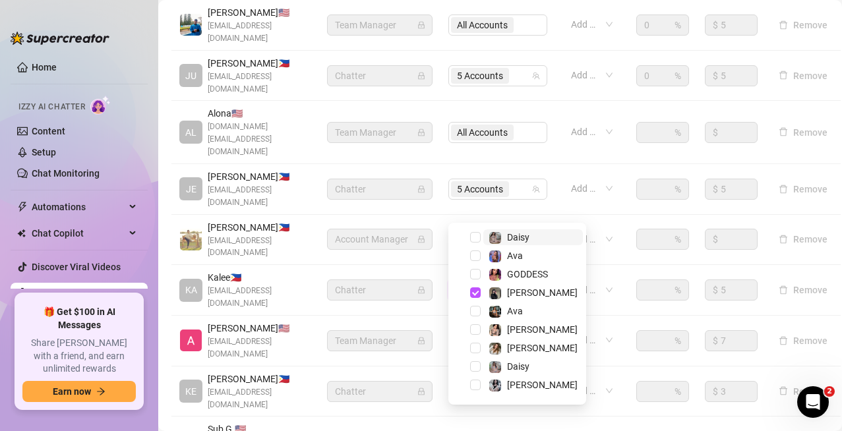
click at [512, 282] on input "search" at bounding box center [513, 290] width 3 height 16
